Goal: Task Accomplishment & Management: Use online tool/utility

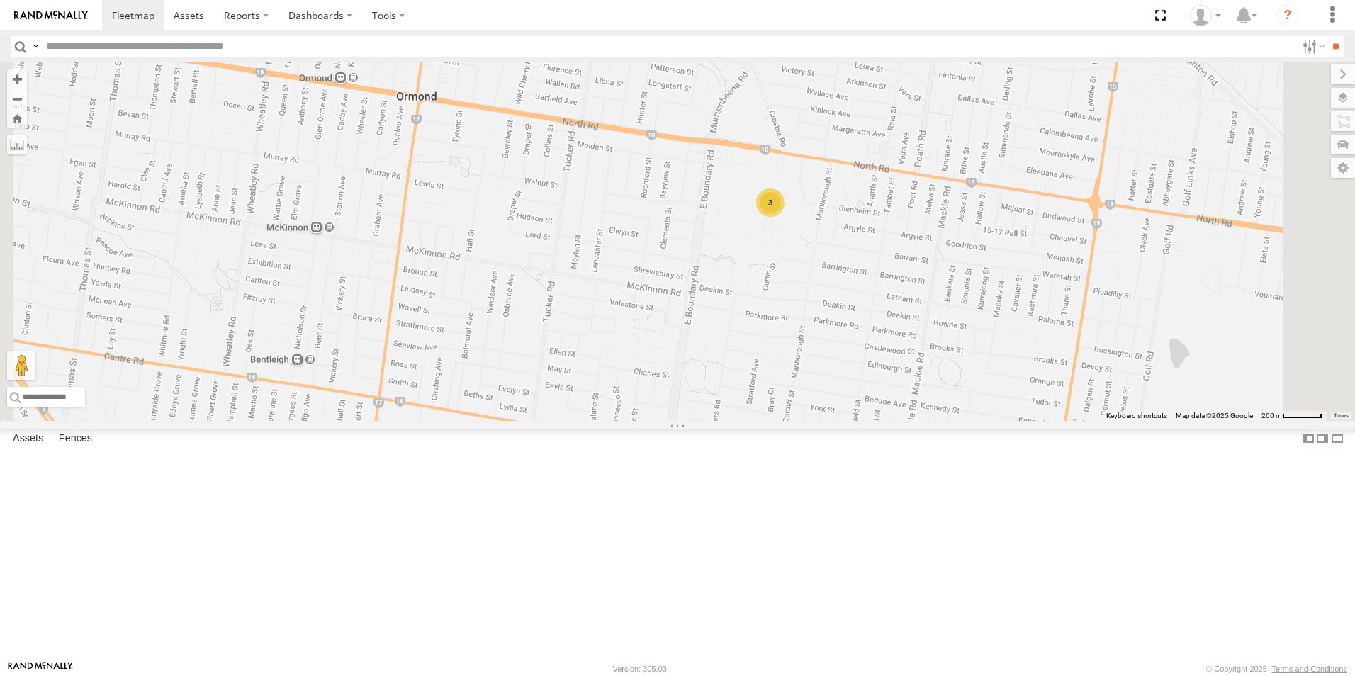
click at [983, 315] on div "2CL6WQ 2BM9DF 1GI7GR - Hiace 3" at bounding box center [677, 241] width 1355 height 358
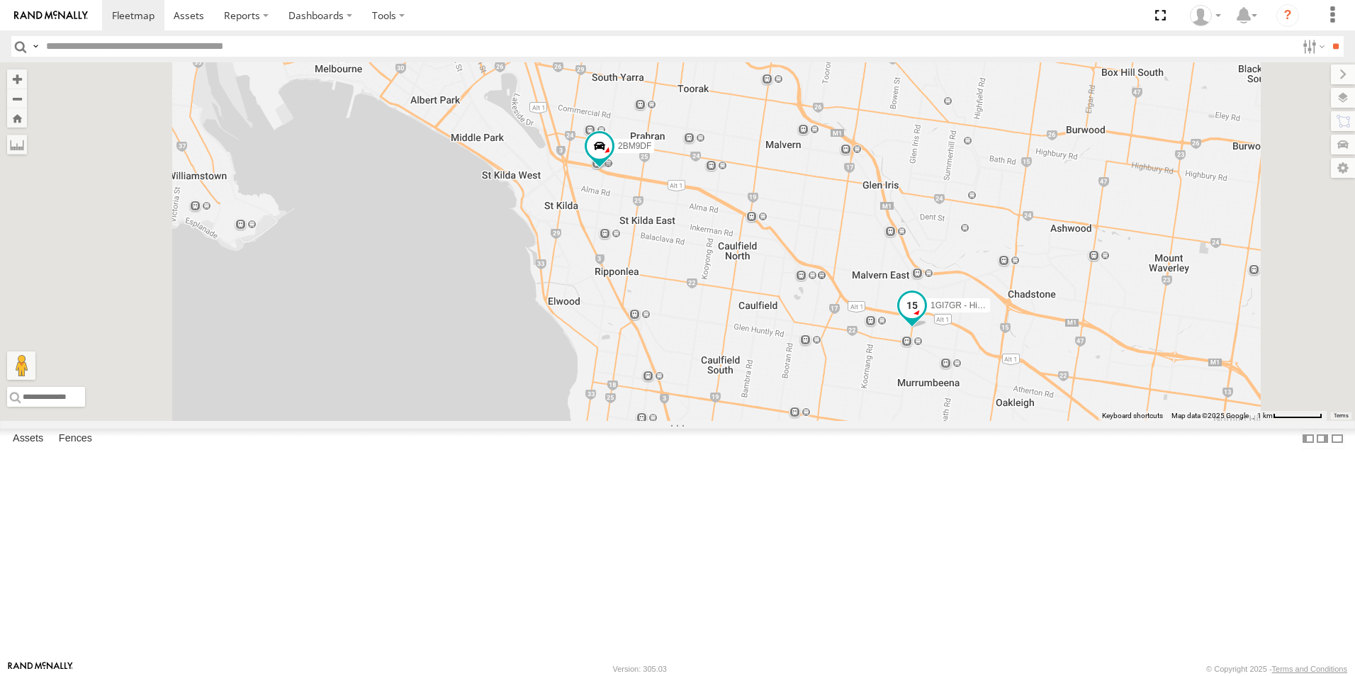
click at [990, 311] on span "1GI7GR - Hiace" at bounding box center [960, 306] width 60 height 10
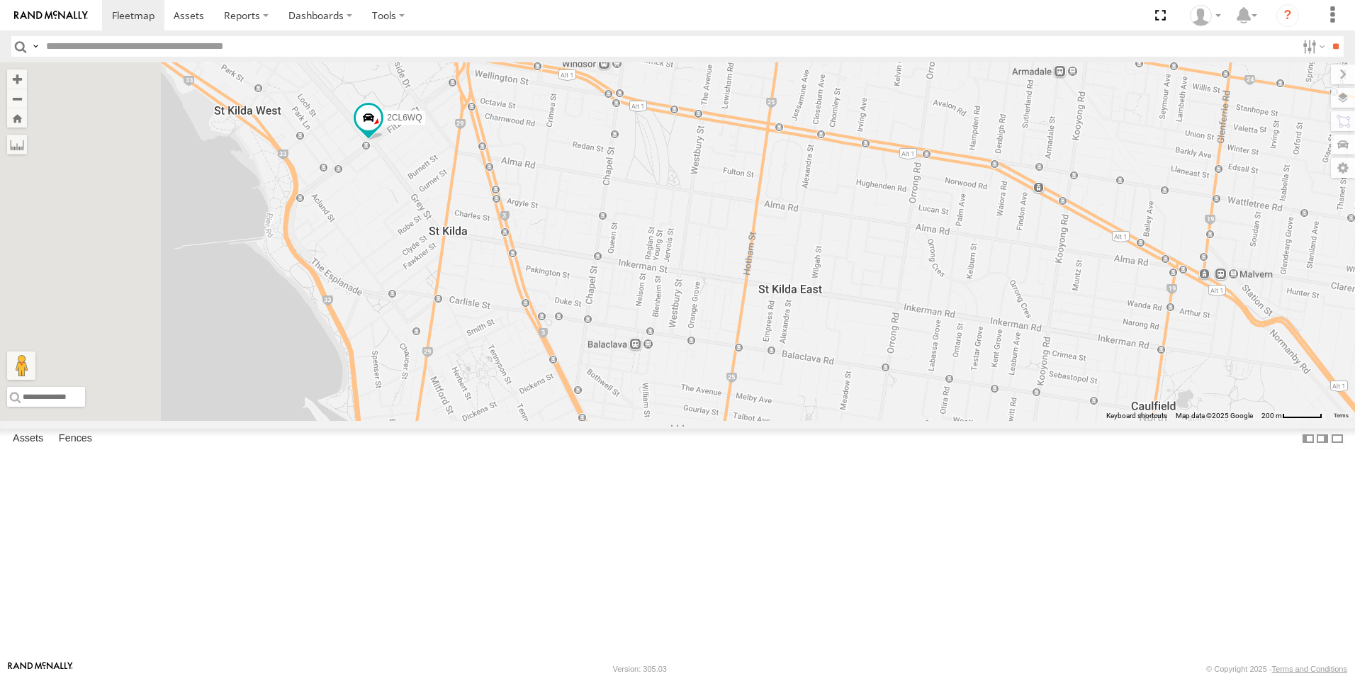
drag, startPoint x: 502, startPoint y: 85, endPoint x: 608, endPoint y: 259, distance: 203.5
click at [608, 259] on div "2BM9DF 1GI7GR - Hiace 2CL6WQ" at bounding box center [677, 241] width 1355 height 358
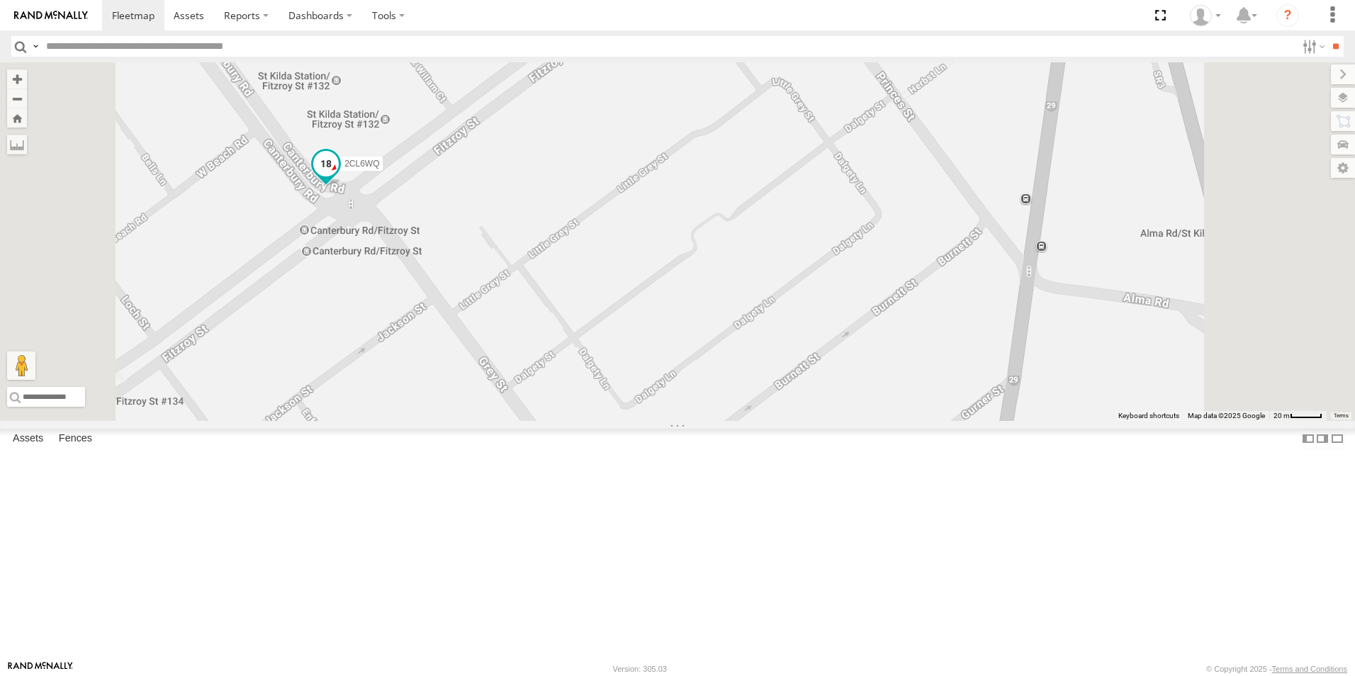
click at [339, 176] on span at bounding box center [326, 164] width 26 height 26
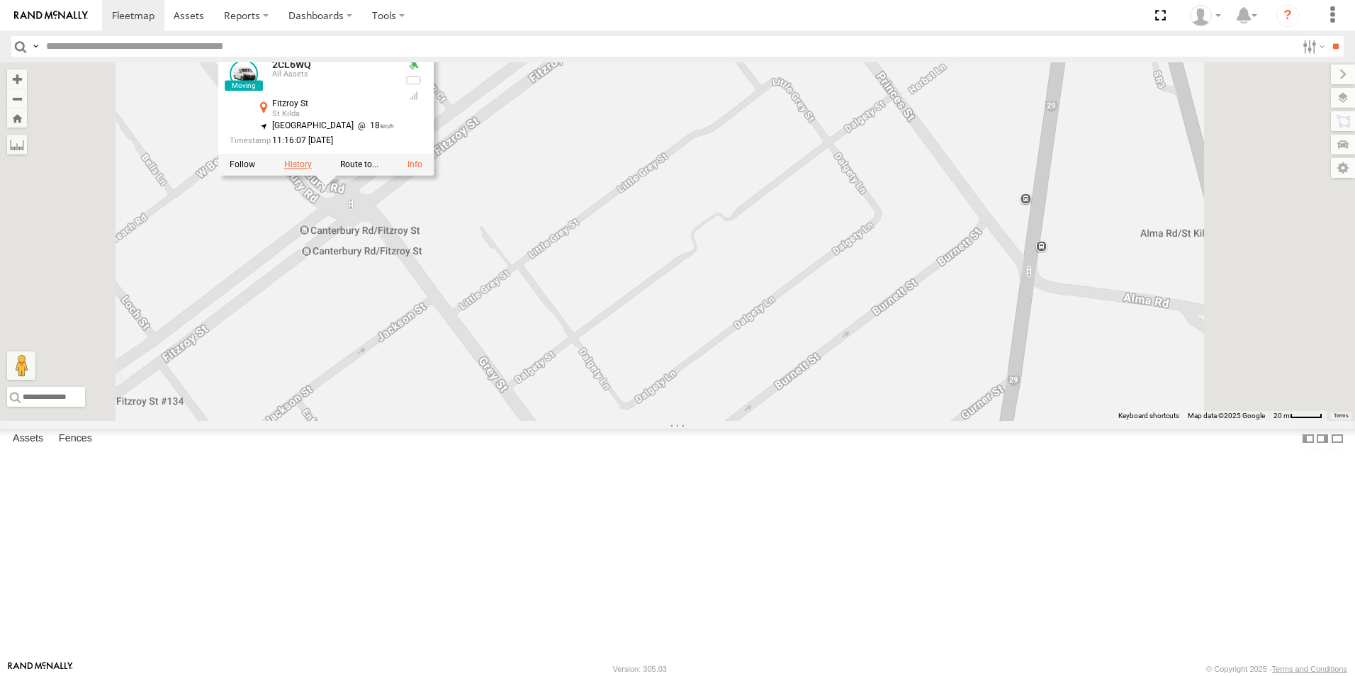
click at [312, 170] on label at bounding box center [298, 165] width 28 height 10
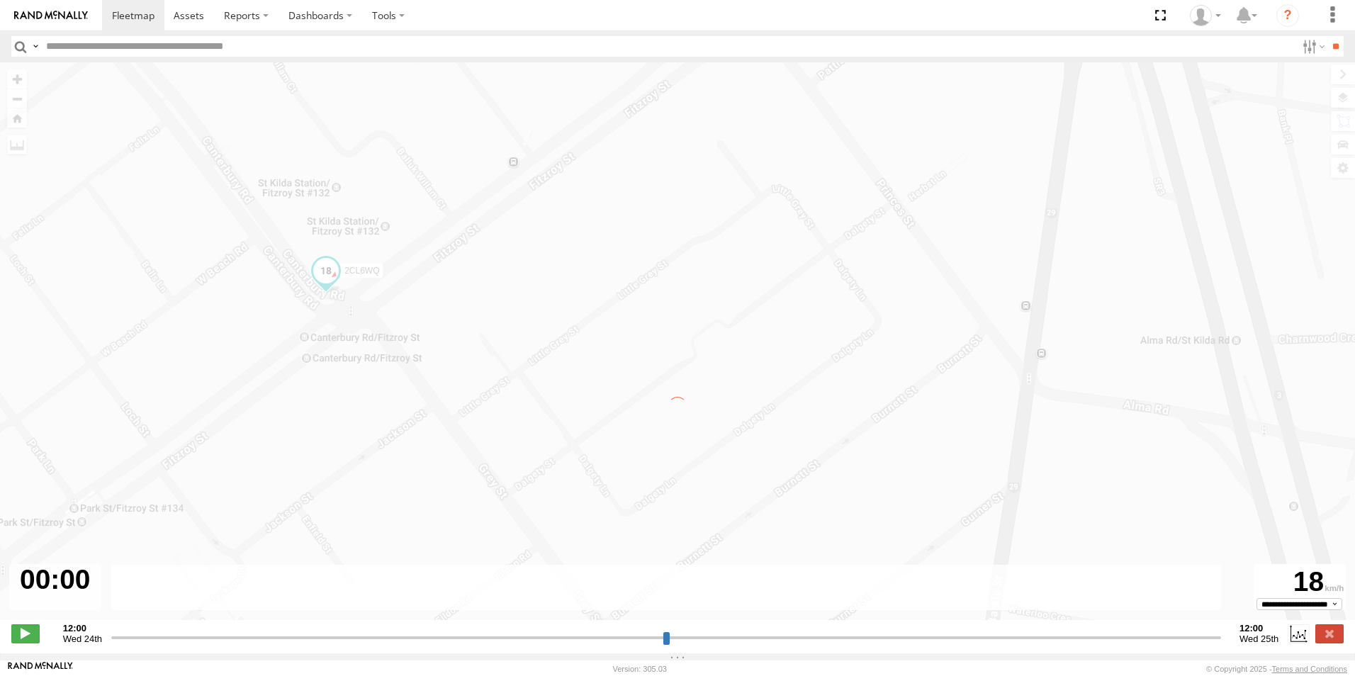
type input "**********"
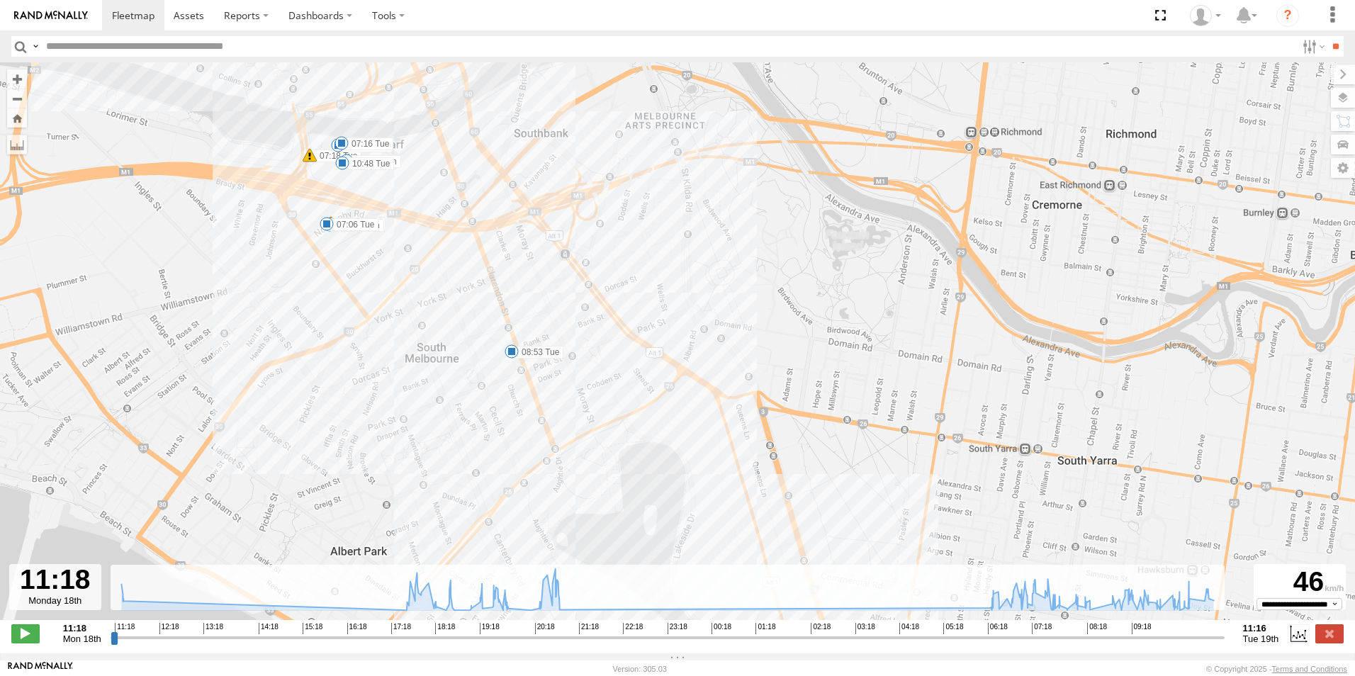
drag, startPoint x: 453, startPoint y: 433, endPoint x: 436, endPoint y: 262, distance: 171.6
click at [436, 262] on div "2CL6WQ 11:26 Mon 15:41 Mon 19:13 Mon 20:50 Mon 20:50 Mon 20:51 Mon 21:01 Mon 06…" at bounding box center [677, 348] width 1355 height 572
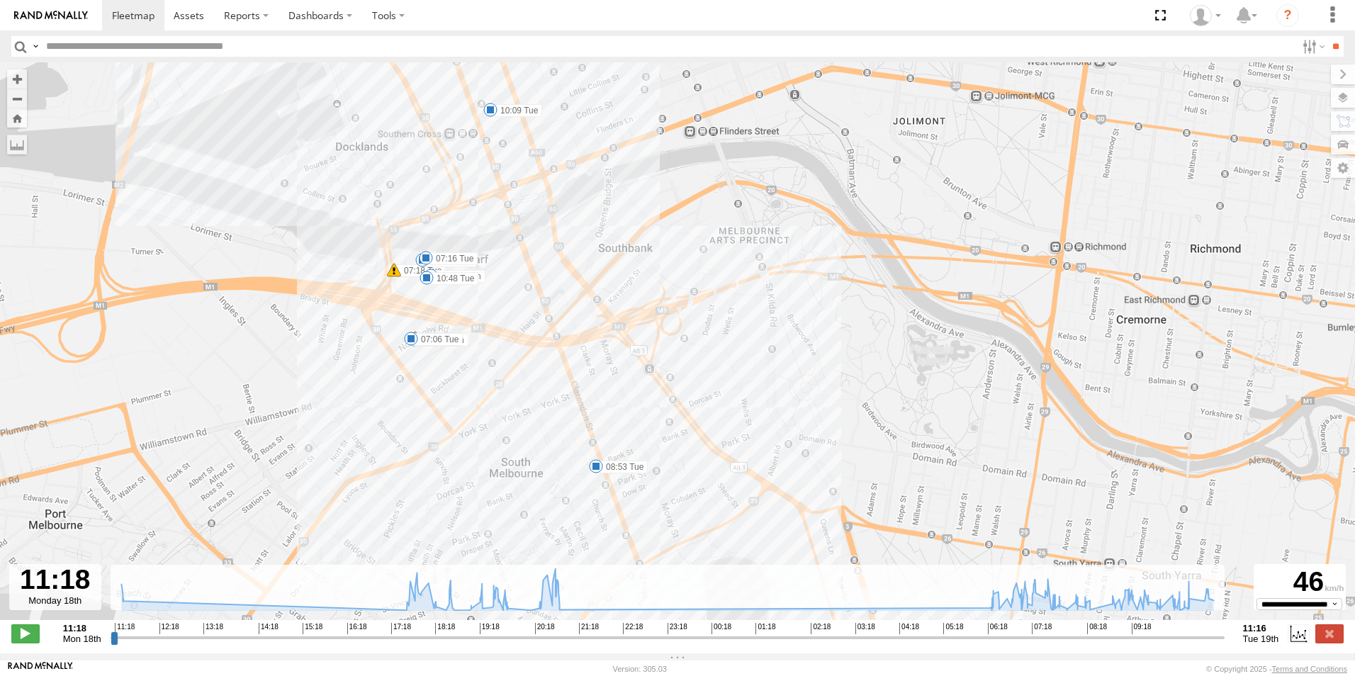
drag, startPoint x: 393, startPoint y: 231, endPoint x: 467, endPoint y: 337, distance: 129.3
click at [465, 355] on div "2CL6WQ 11:26 Mon 15:41 Mon 19:13 Mon 20:50 Mon 20:50 Mon 20:51 Mon 21:01 Mon 06…" at bounding box center [677, 348] width 1355 height 572
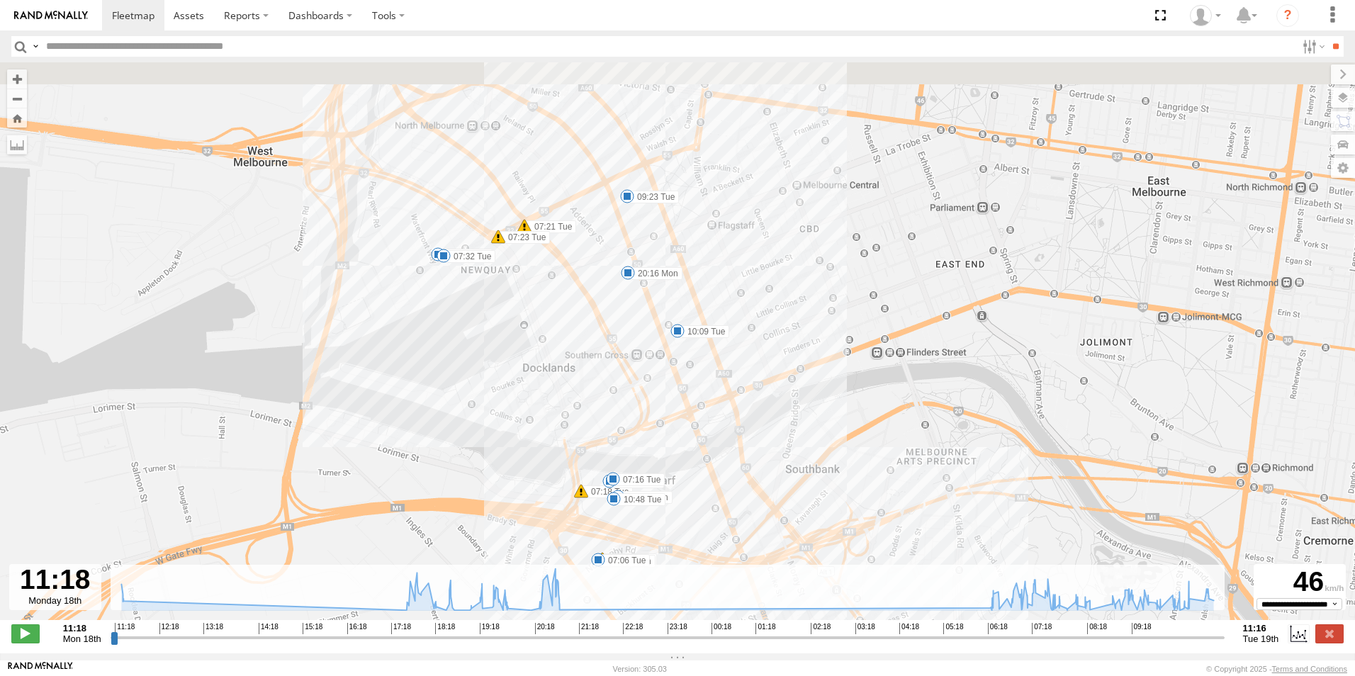
drag, startPoint x: 441, startPoint y: 236, endPoint x: 598, endPoint y: 422, distance: 243.3
click at [598, 422] on div "2CL6WQ 11:26 Mon 15:41 Mon 19:13 Mon 20:50 Mon 20:50 Mon 20:51 Mon 21:01 Mon 06…" at bounding box center [677, 348] width 1355 height 572
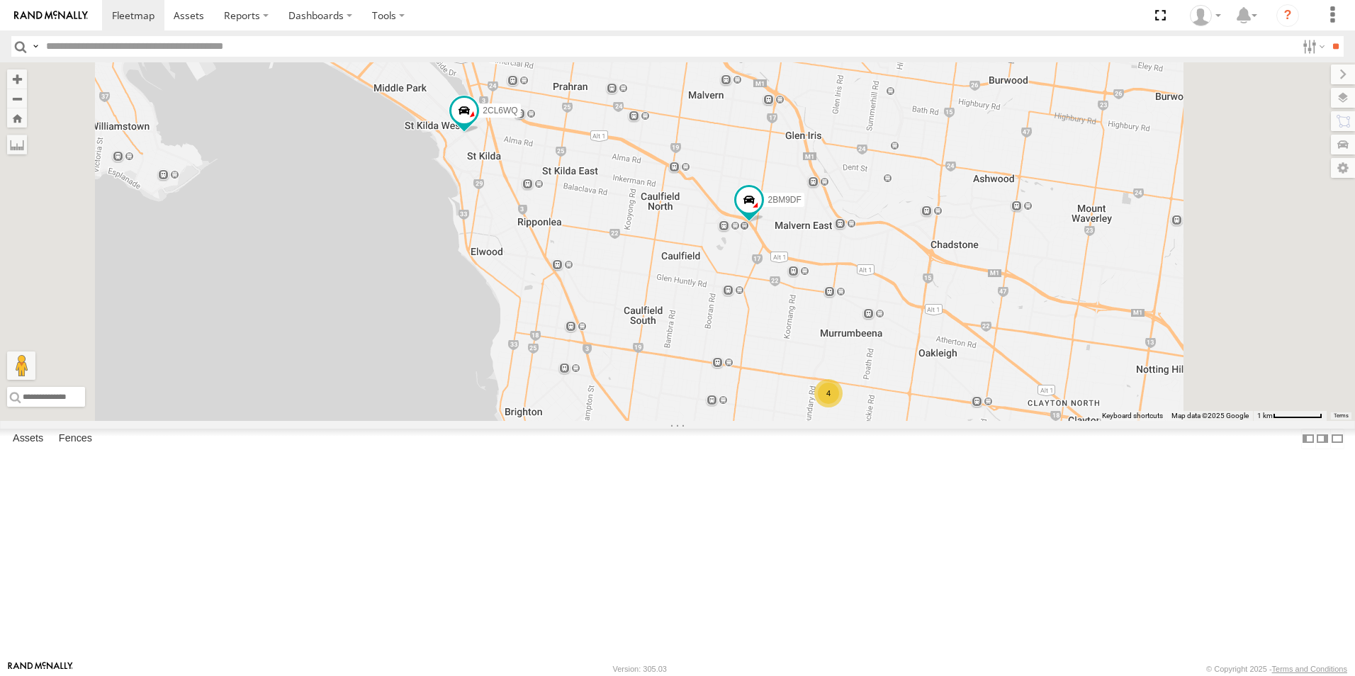
click at [893, 371] on div "2CL6WQ 2BM9DF 4" at bounding box center [677, 241] width 1355 height 358
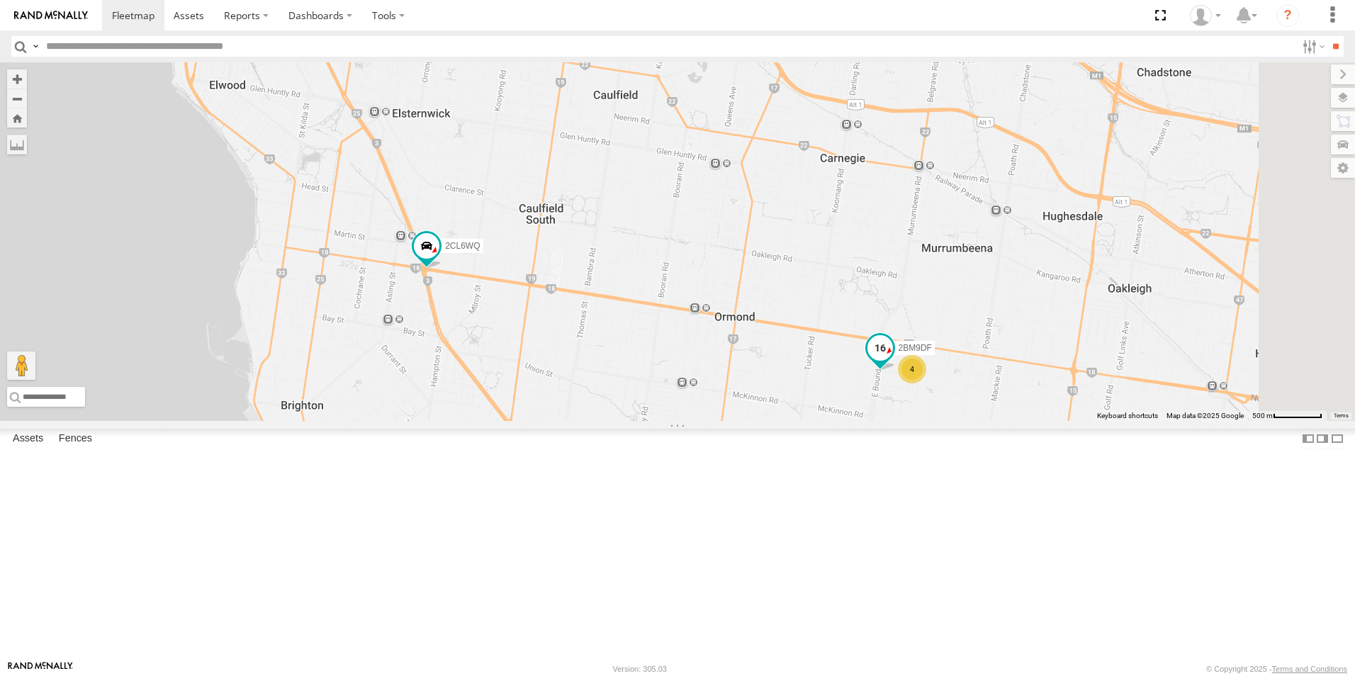
click at [893, 361] on span at bounding box center [880, 348] width 26 height 26
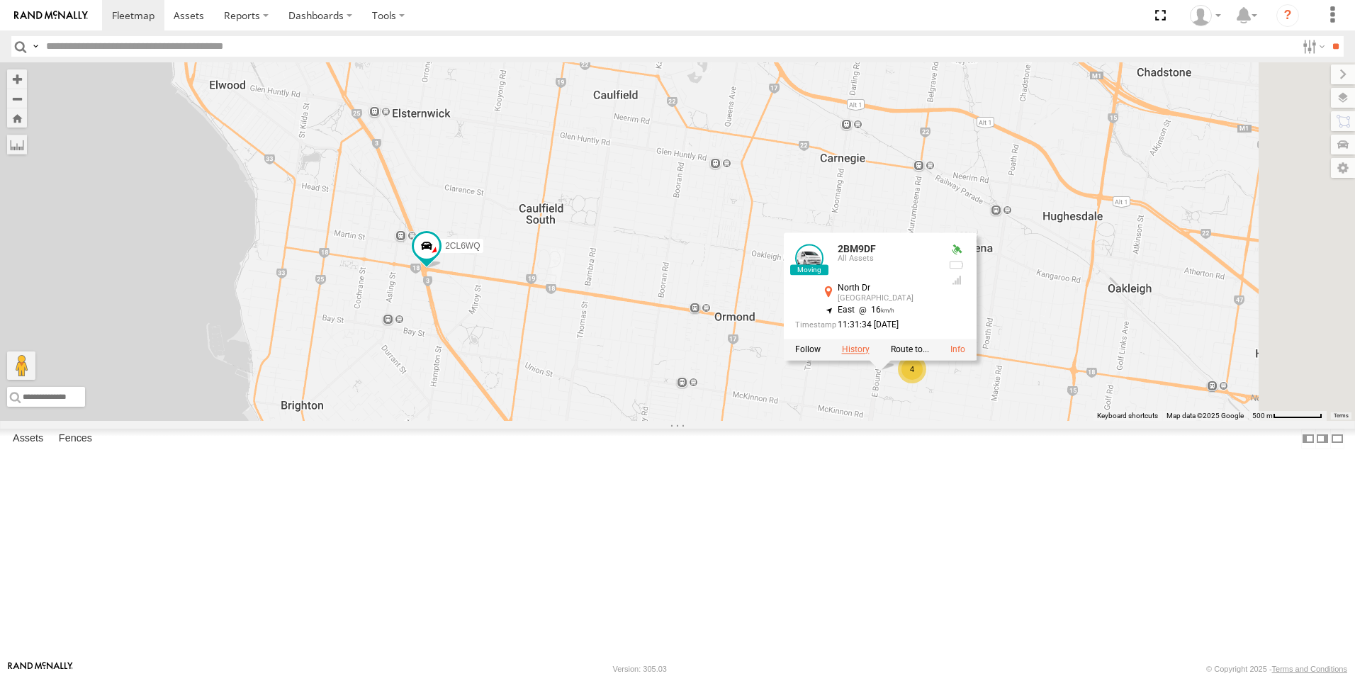
click at [869, 354] on label at bounding box center [856, 349] width 28 height 10
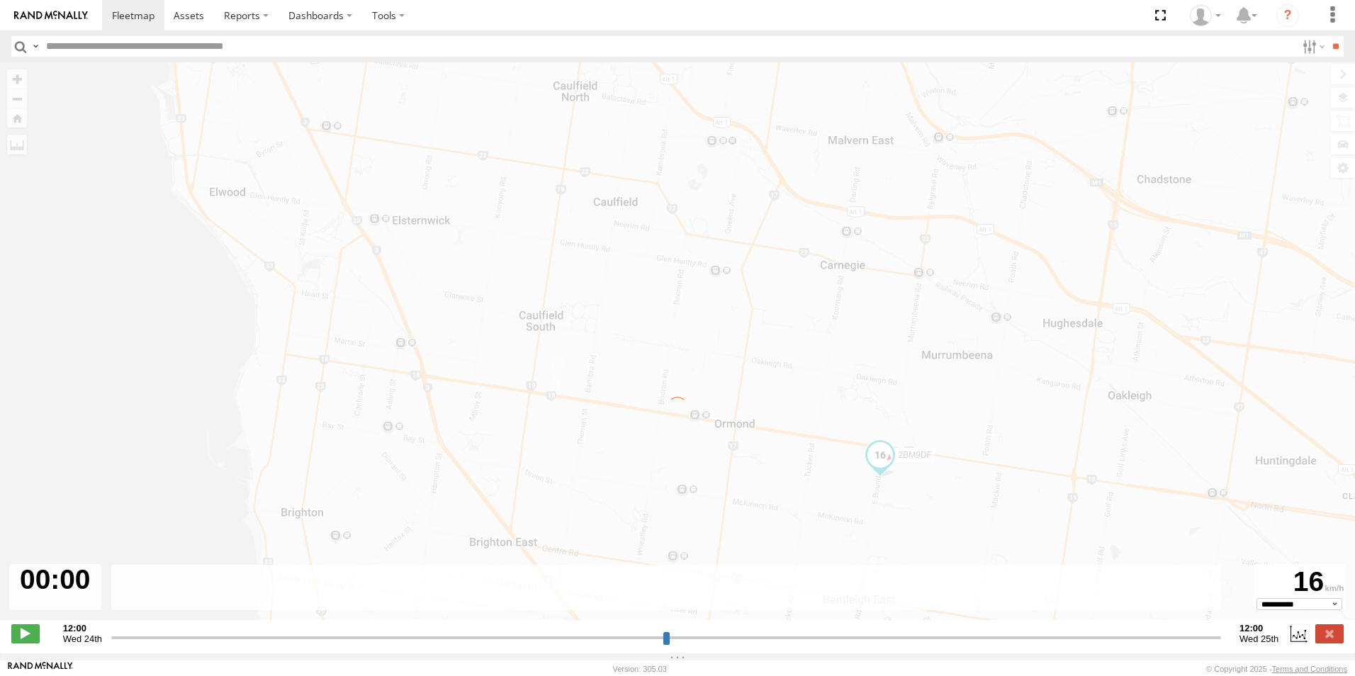
type input "**********"
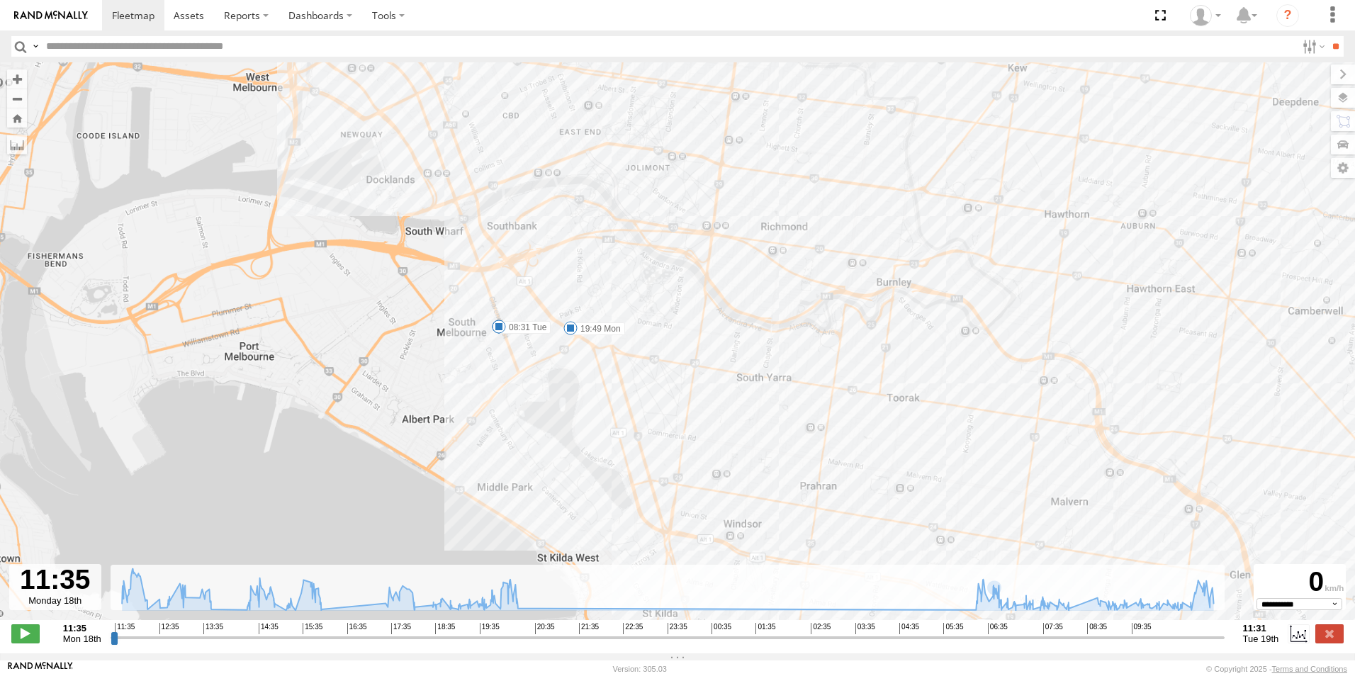
drag, startPoint x: 904, startPoint y: 493, endPoint x: 855, endPoint y: 270, distance: 228.4
click at [855, 273] on div "2BM9DF 12:12 Mon 12:25 Mon 13:25 Mon 13:37 Mon 16:02 Mon 19:49 Mon 20:20 Mon 08…" at bounding box center [677, 348] width 1355 height 572
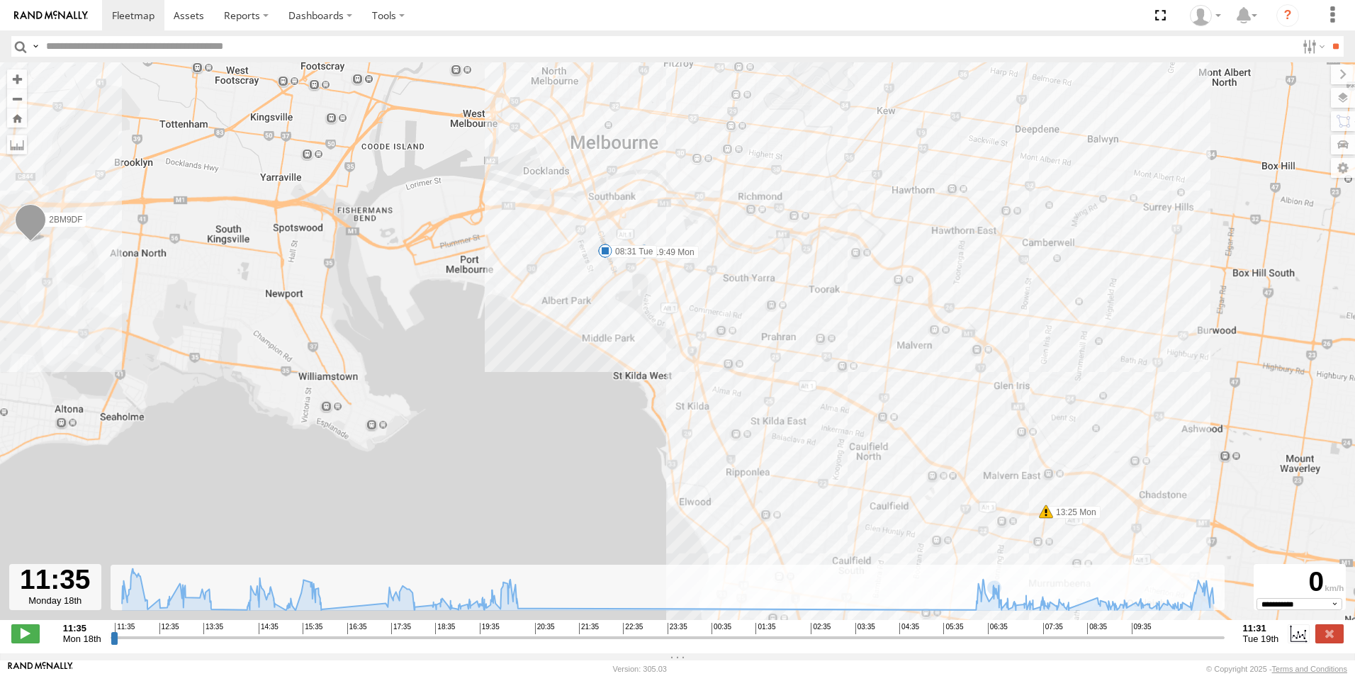
drag, startPoint x: 583, startPoint y: 193, endPoint x: 686, endPoint y: 423, distance: 251.8
click at [686, 423] on div "2BM9DF 12:12 Mon 12:25 Mon 13:25 Mon 13:37 Mon 16:02 Mon 19:49 Mon 20:20 Mon 08…" at bounding box center [677, 348] width 1355 height 572
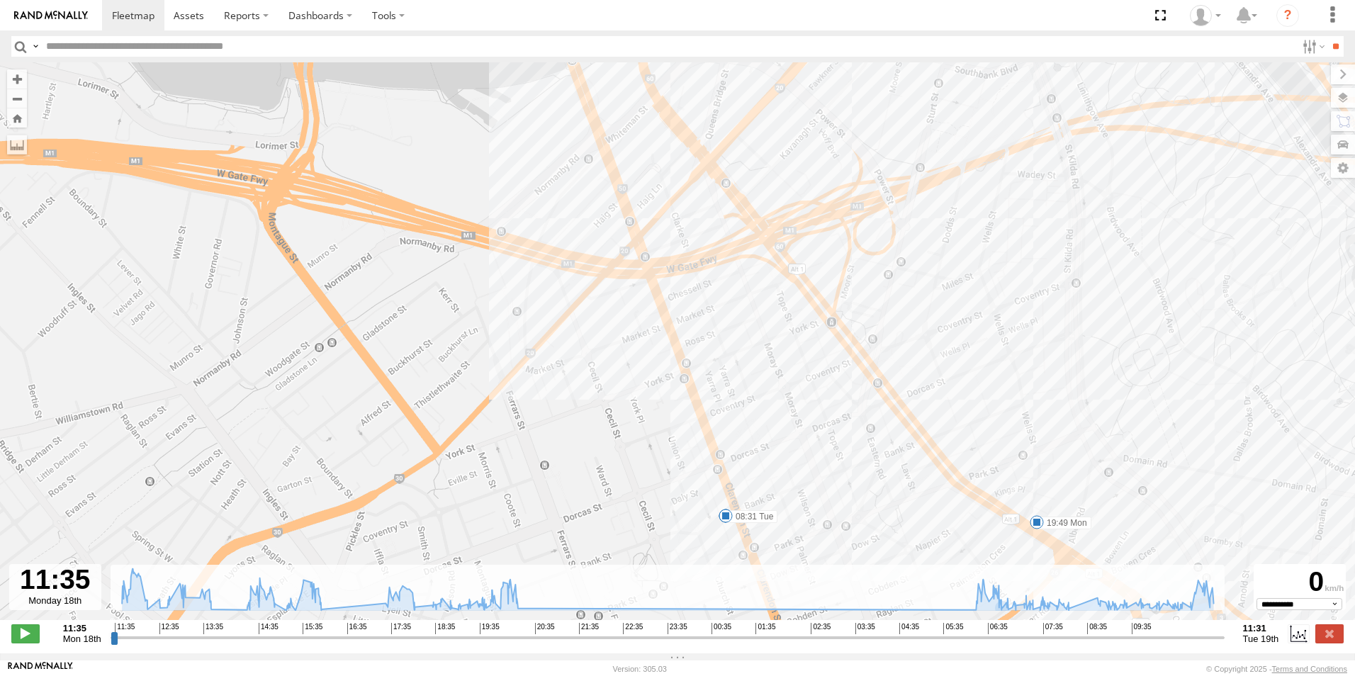
drag, startPoint x: 616, startPoint y: 198, endPoint x: 1046, endPoint y: 712, distance: 669.9
click at [1046, 675] on html at bounding box center [677, 338] width 1355 height 676
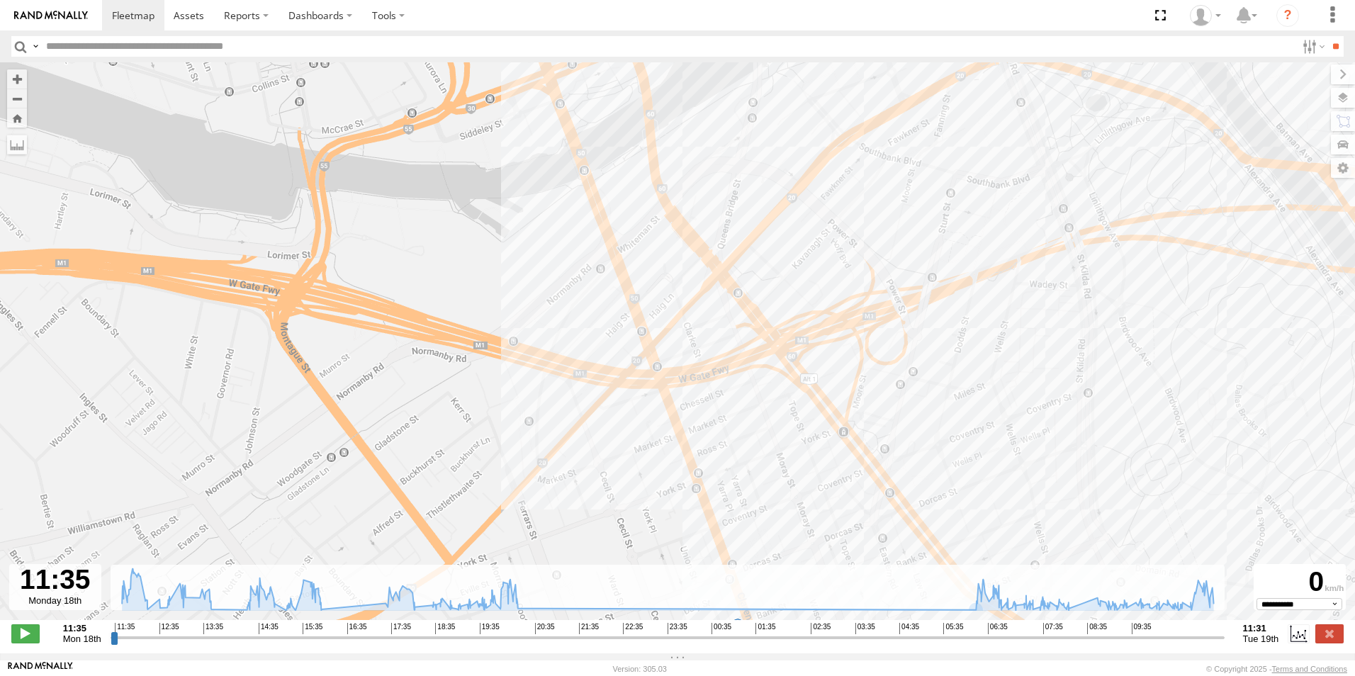
drag, startPoint x: 785, startPoint y: 345, endPoint x: 797, endPoint y: 460, distance: 116.1
click at [797, 460] on div "2BM9DF 12:12 Mon 12:25 Mon 13:25 Mon 13:37 Mon 16:02 Mon 19:49 Mon 20:20 Mon 08…" at bounding box center [677, 348] width 1355 height 572
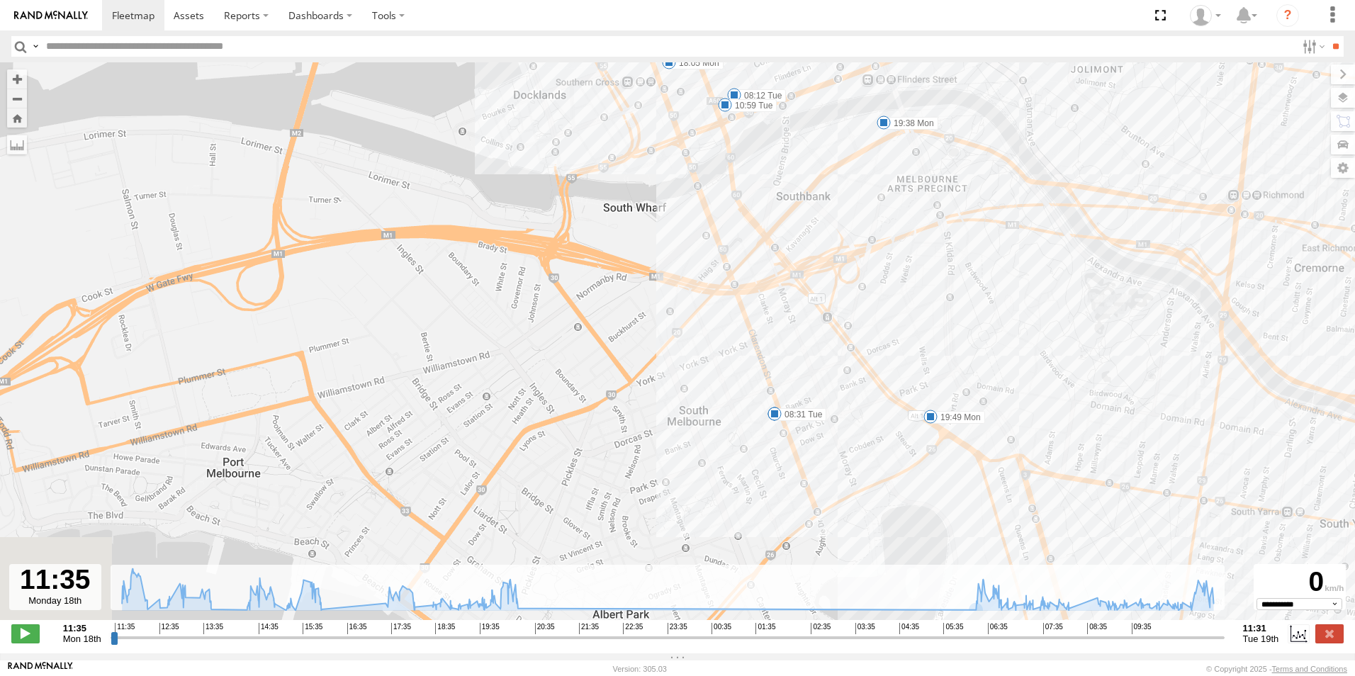
drag, startPoint x: 800, startPoint y: 417, endPoint x: 786, endPoint y: 269, distance: 148.7
click at [786, 269] on div "2BM9DF 12:12 Mon 12:25 Mon 13:25 Mon 13:37 Mon 16:02 Mon 19:49 Mon 20:20 Mon 08…" at bounding box center [677, 348] width 1355 height 572
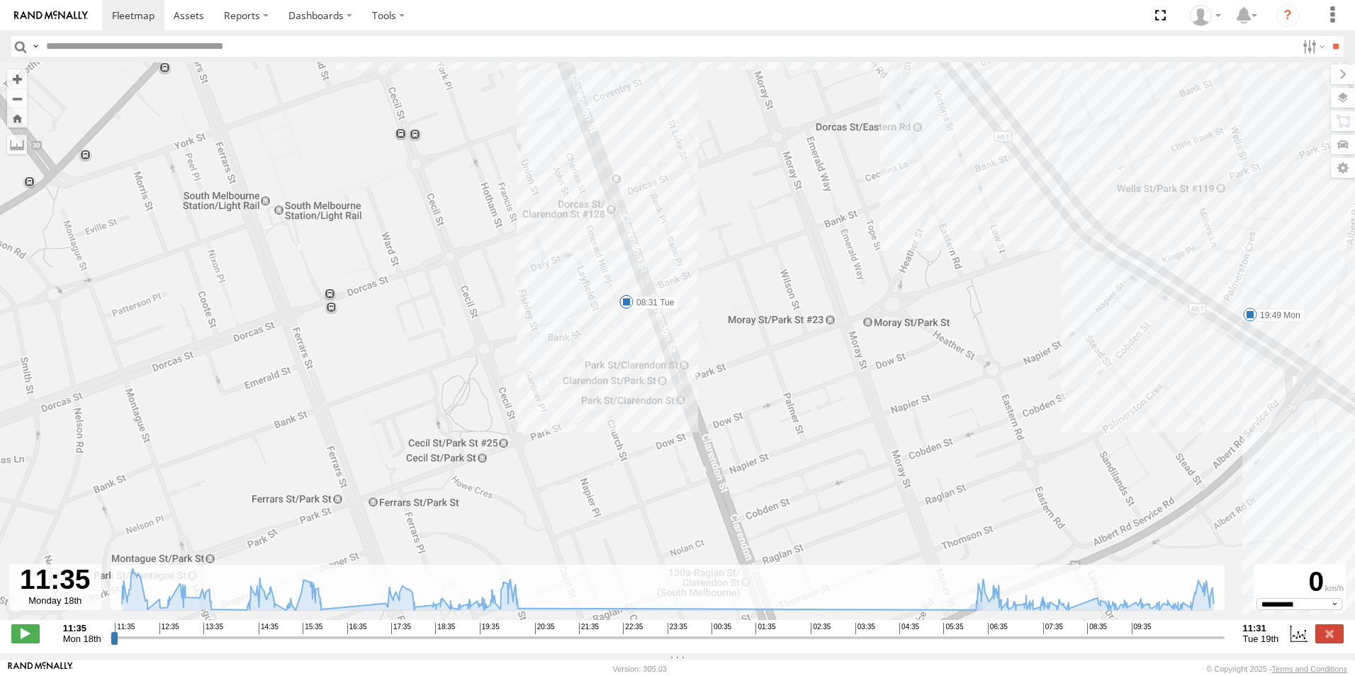
click at [626, 309] on span at bounding box center [626, 302] width 14 height 14
click at [762, 327] on div "2BM9DF 12:12 Mon 12:25 Mon 13:25 Mon 13:37 Mon 16:02 Mon 19:49 Mon 20:20 Mon 08…" at bounding box center [677, 348] width 1355 height 572
drag, startPoint x: 805, startPoint y: 344, endPoint x: 862, endPoint y: 301, distance: 71.3
click at [862, 301] on div "2BM9DF 12:12 Mon 12:25 Mon 13:25 Mon 13:37 Mon 16:02 Mon 19:49 Mon 20:20 Mon 08…" at bounding box center [677, 348] width 1355 height 572
click at [630, 315] on div "2BM9DF 12:12 Mon 12:25 Mon 13:25 Mon 13:37 Mon 16:02 Mon 19:49 Mon 20:20 Mon 08…" at bounding box center [677, 348] width 1355 height 572
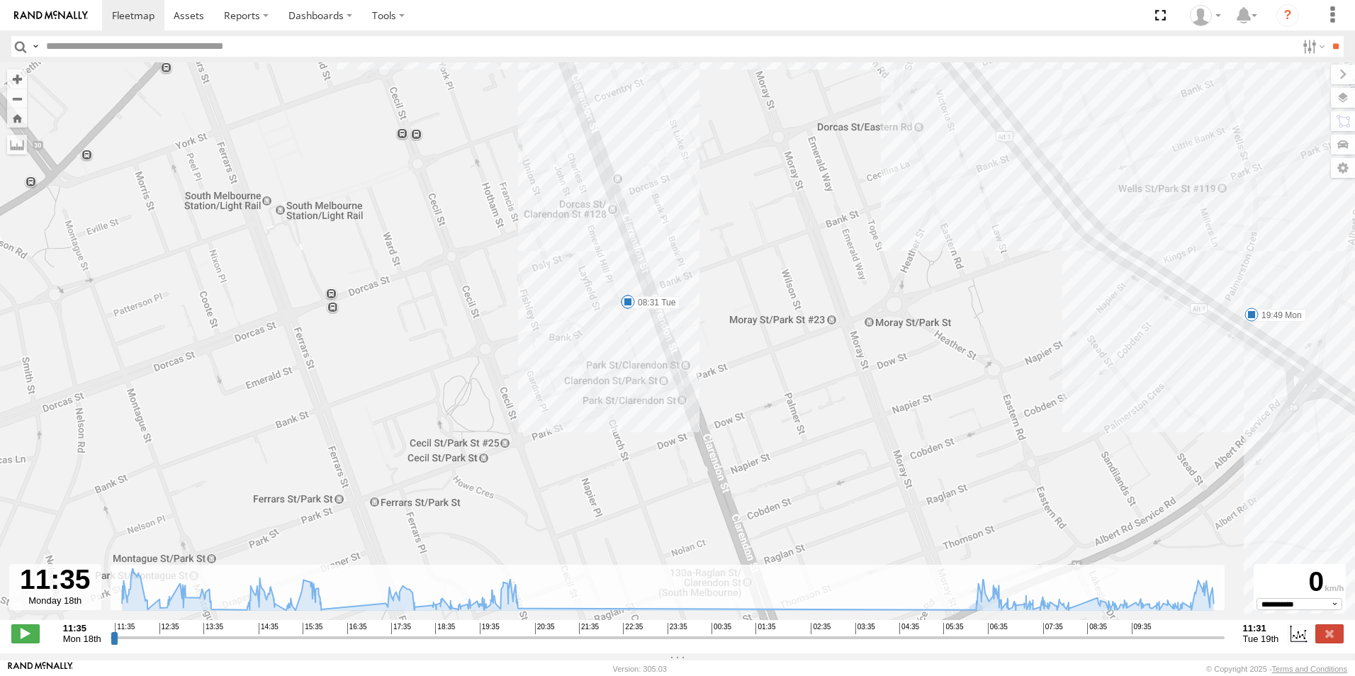
click at [633, 309] on span at bounding box center [628, 302] width 14 height 14
drag, startPoint x: 858, startPoint y: 452, endPoint x: 858, endPoint y: 440, distance: 12.0
click at [858, 451] on div "2BM9DF 12:12 Mon 12:25 Mon 13:25 Mon 13:37 Mon 16:02 Mon 19:49 Mon 20:20 Mon 08…" at bounding box center [677, 348] width 1355 height 572
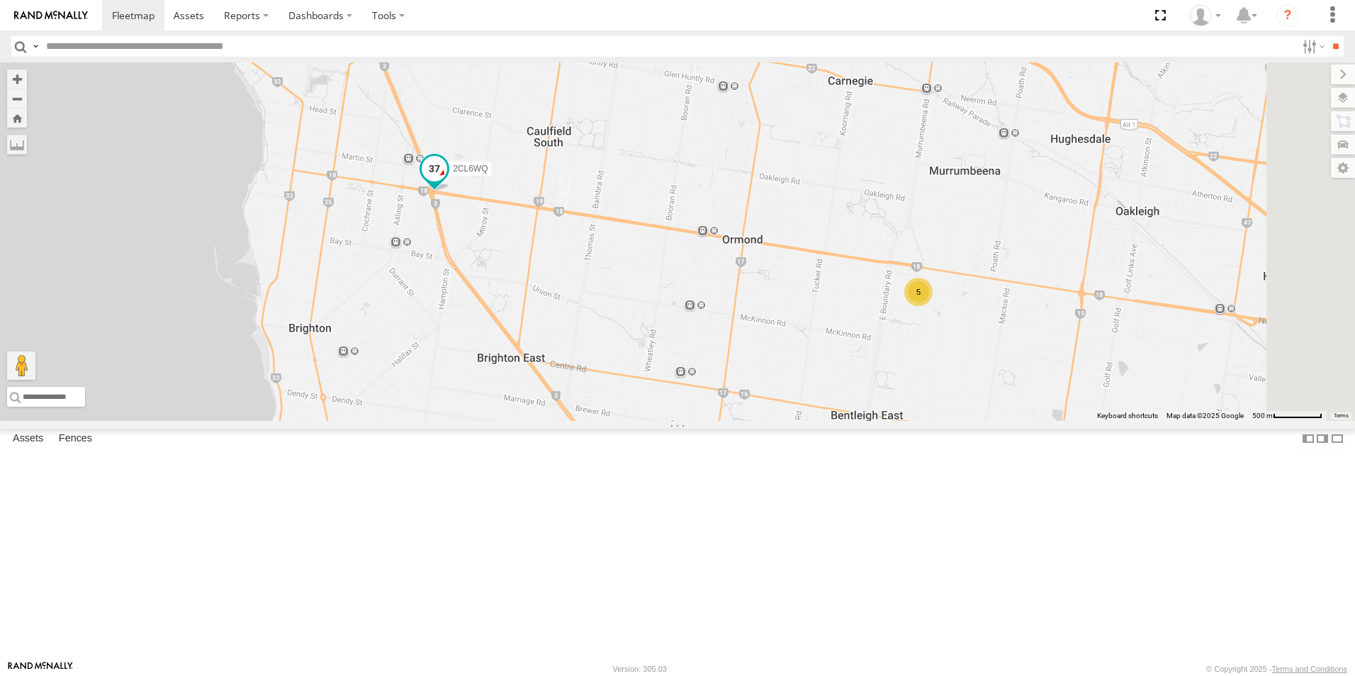
click at [447, 181] on span at bounding box center [435, 169] width 26 height 26
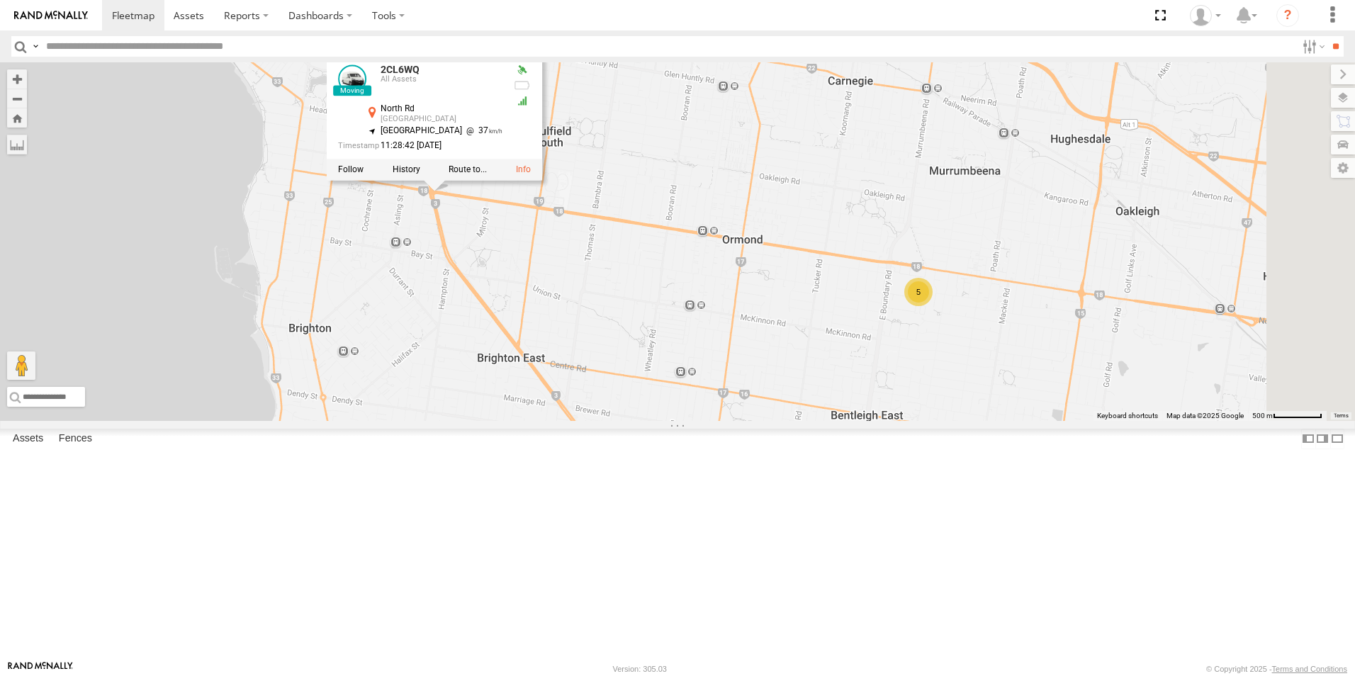
click at [542, 181] on div at bounding box center [434, 169] width 215 height 21
click at [420, 175] on label at bounding box center [406, 170] width 28 height 10
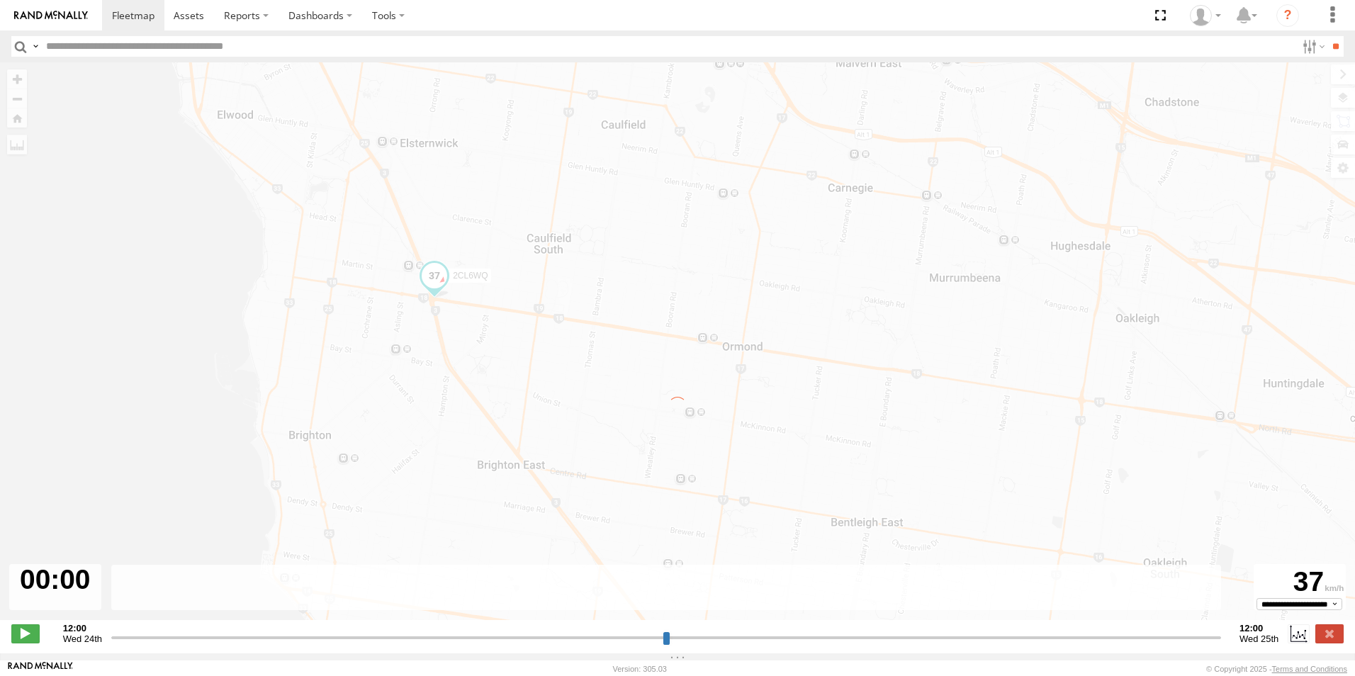
type input "**********"
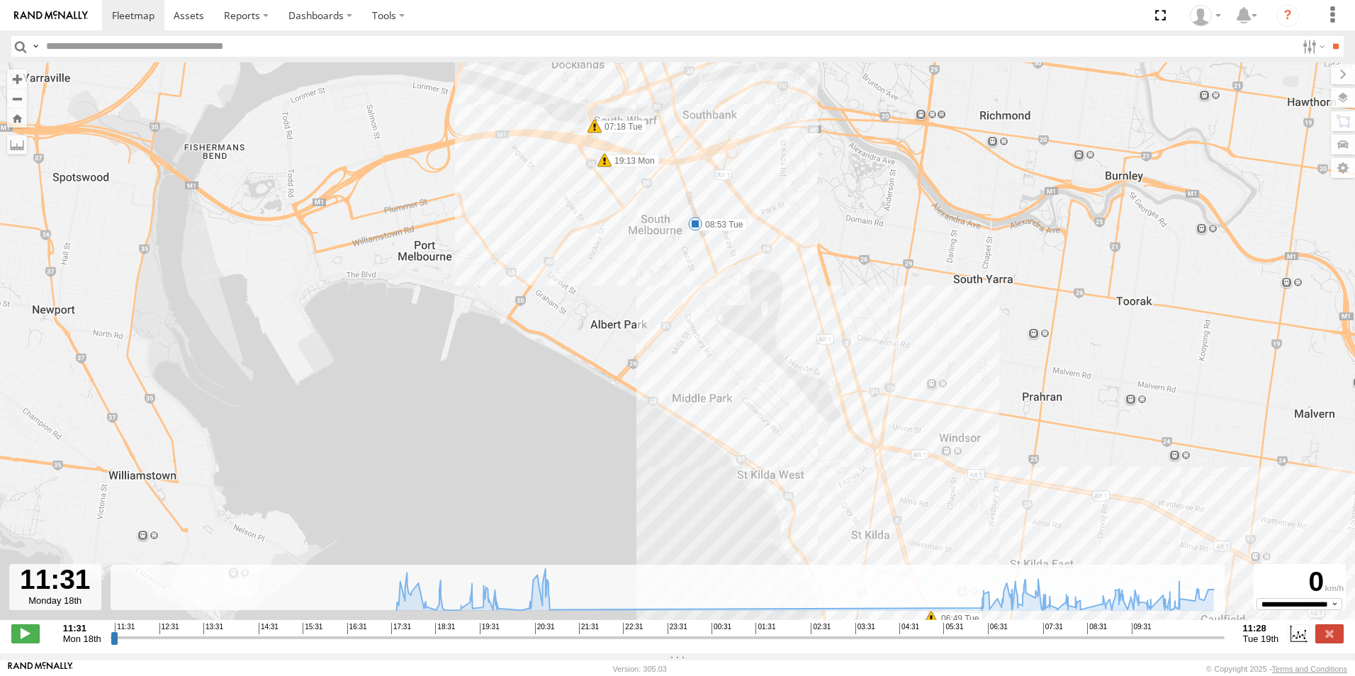
drag, startPoint x: 770, startPoint y: 279, endPoint x: 730, endPoint y: 352, distance: 83.4
click at [730, 352] on div "2CL6WQ 15:41 Mon 19:13 Mon 20:50 Mon 20:50 Mon 20:51 Mon 21:01 Mon 06:25 Tue 06…" at bounding box center [677, 348] width 1355 height 572
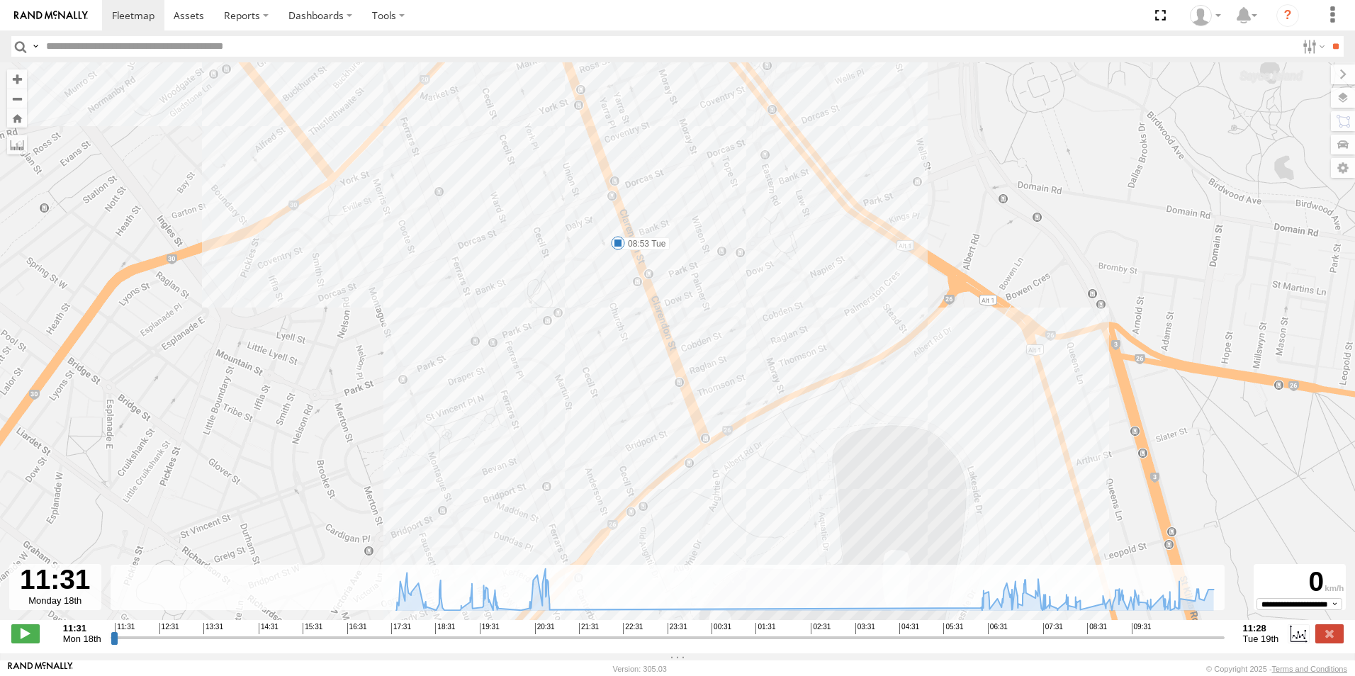
click at [615, 247] on span at bounding box center [618, 243] width 14 height 14
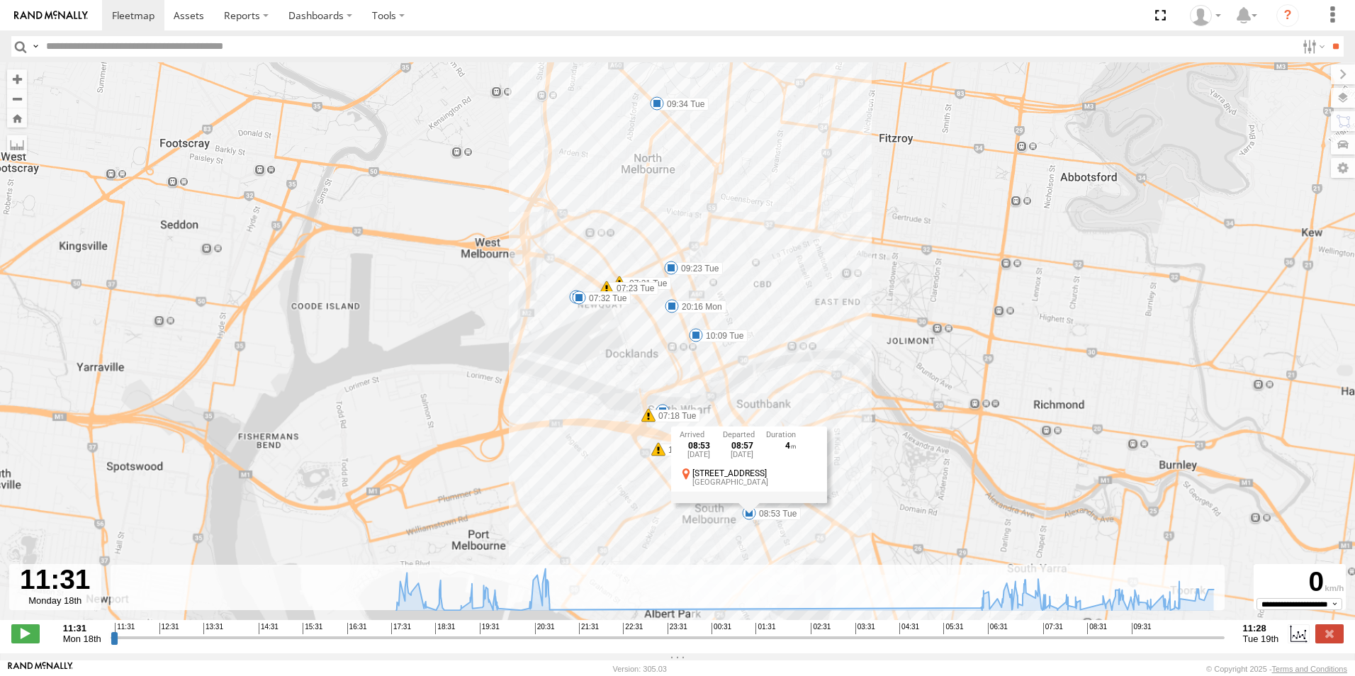
drag, startPoint x: 501, startPoint y: 221, endPoint x: 611, endPoint y: 436, distance: 241.4
click at [624, 458] on div "2CL6WQ 15:41 Mon 19:13 Mon 20:50 Mon 20:50 Mon 20:51 Mon 21:01 Mon 06:25 Tue 06…" at bounding box center [677, 348] width 1355 height 572
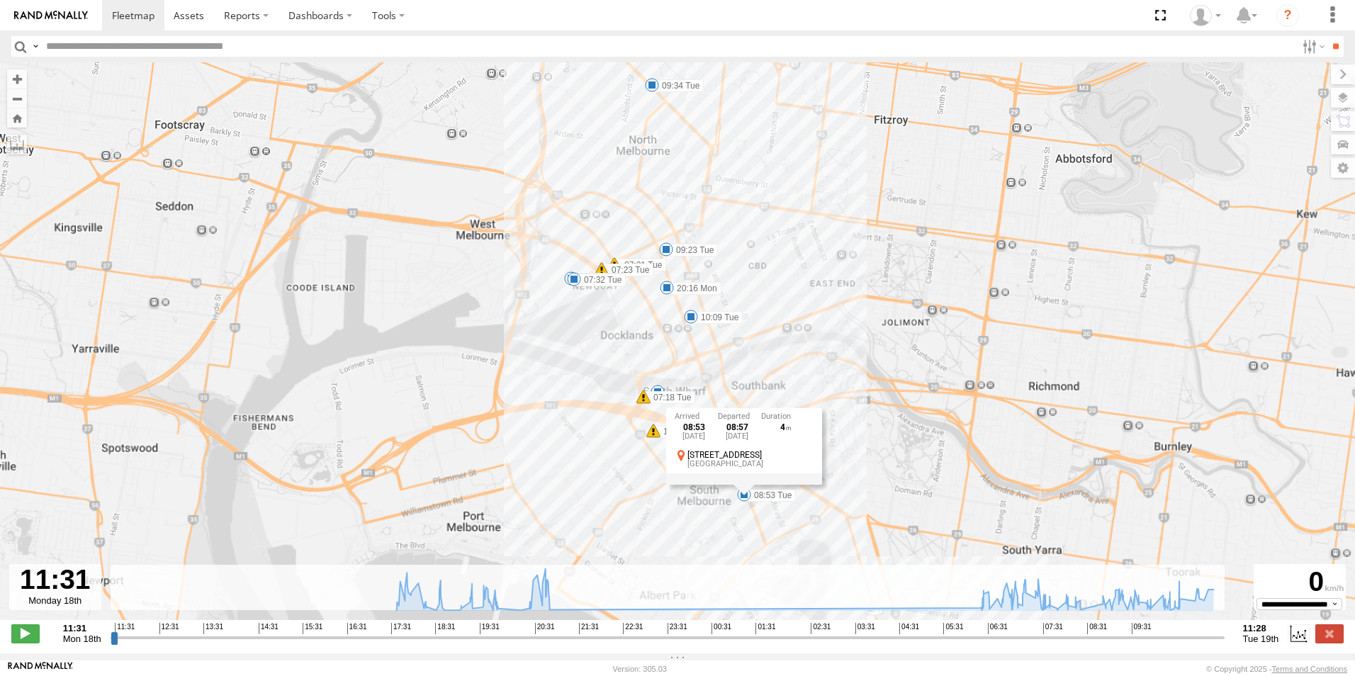
click at [582, 342] on div "2CL6WQ 15:41 Mon 19:13 Mon 20:50 Mon 20:50 Mon 20:51 Mon 21:01 Mon 06:25 Tue 06…" at bounding box center [677, 348] width 1355 height 572
click at [606, 328] on div "2CL6WQ 15:41 Mon 19:13 Mon 20:50 Mon 20:50 Mon 20:51 Mon 21:01 Mon 06:25 Tue 06…" at bounding box center [677, 348] width 1355 height 572
